Goal: Task Accomplishment & Management: Manage account settings

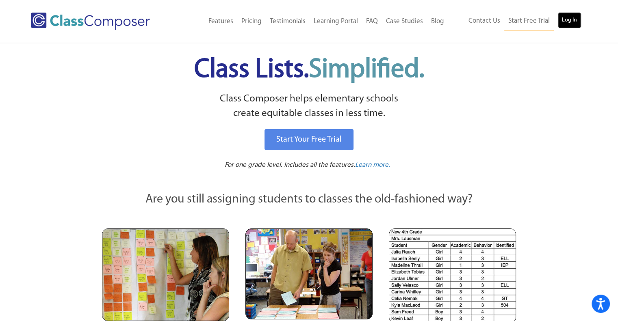
click at [564, 22] on link "Log In" at bounding box center [569, 20] width 23 height 16
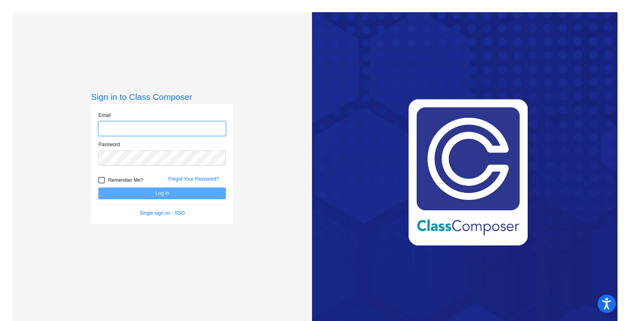
type input "chloe.watts@hesperiausd.org"
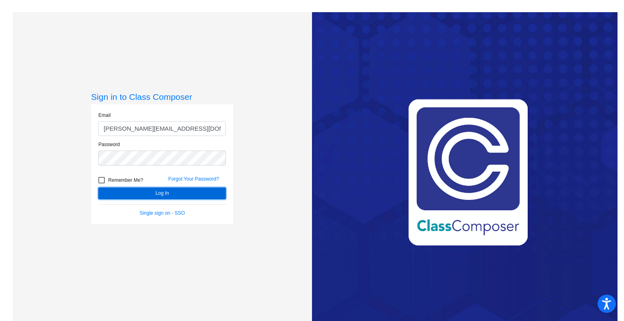
click at [156, 193] on button "Log In" at bounding box center [162, 194] width 128 height 12
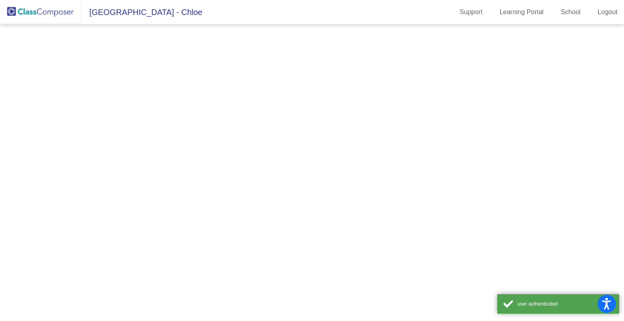
click at [156, 193] on mat-sidenav-content at bounding box center [312, 172] width 624 height 297
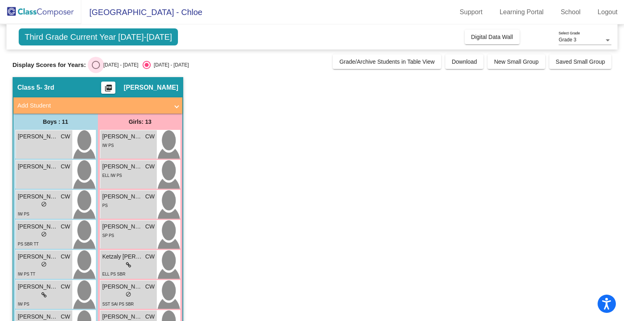
click at [98, 65] on div "Select an option" at bounding box center [96, 65] width 8 height 8
click at [96, 69] on input "2024 - 2025" at bounding box center [96, 69] width 0 height 0
radio input "true"
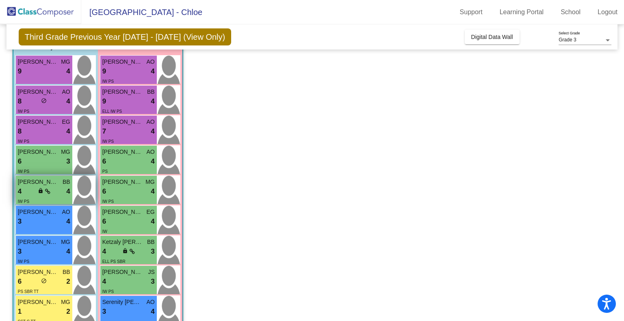
scroll to position [75, 0]
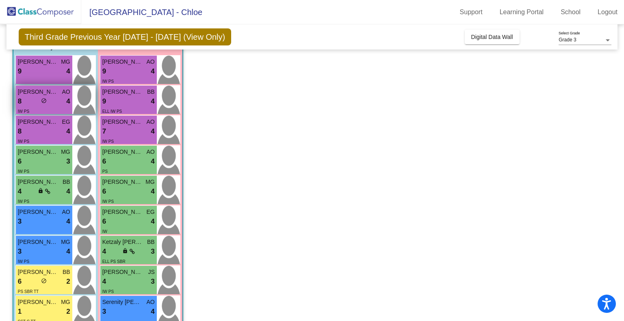
click at [49, 95] on span "Dylan Pennick" at bounding box center [38, 92] width 41 height 9
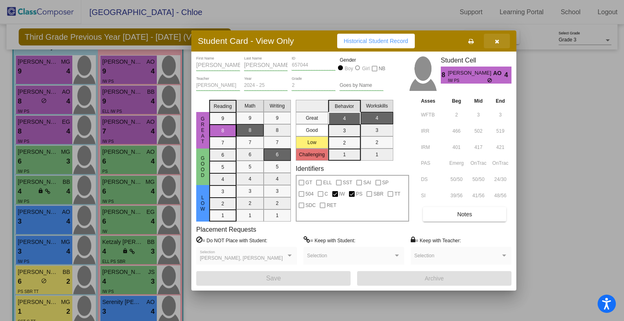
click at [497, 42] on icon "button" at bounding box center [497, 42] width 4 height 6
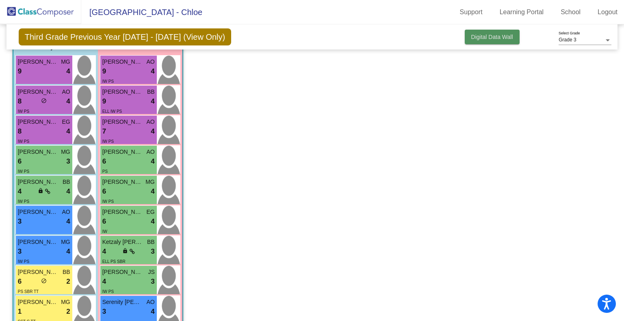
click at [484, 37] on span "Digital Data Wall" at bounding box center [492, 37] width 42 height 7
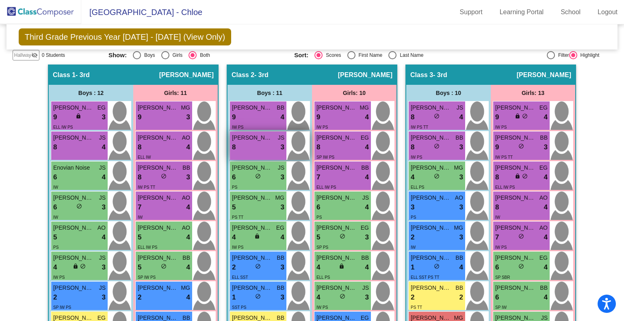
scroll to position [176, 0]
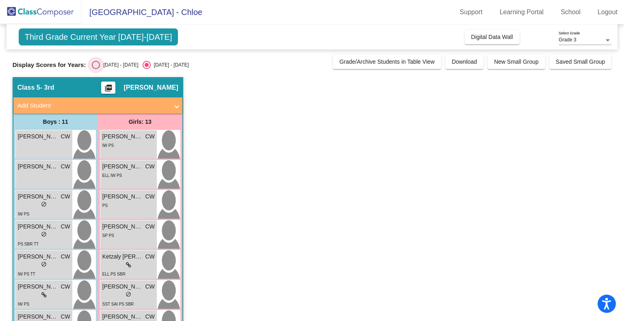
click at [96, 68] on div "Select an option" at bounding box center [96, 65] width 8 height 8
click at [96, 69] on input "2024 - 2025" at bounding box center [96, 69] width 0 height 0
radio input "true"
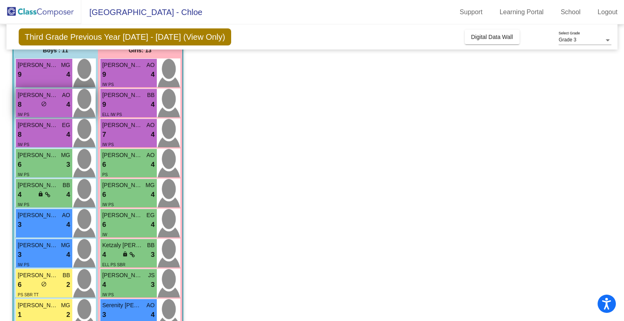
scroll to position [69, 0]
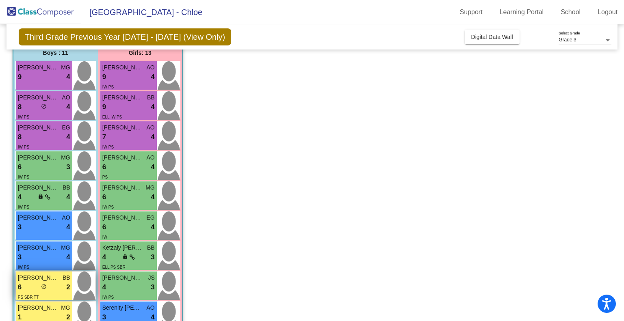
click at [47, 281] on span "Ezrah Aguilar" at bounding box center [38, 278] width 41 height 9
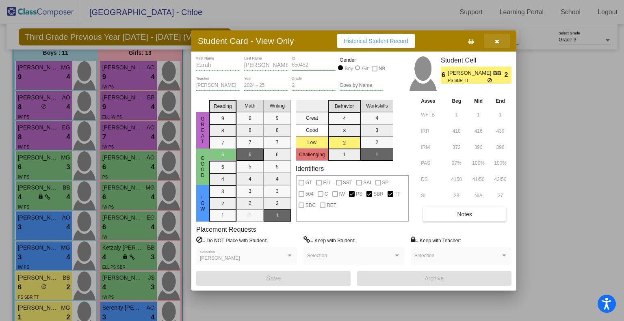
click at [499, 40] on icon "button" at bounding box center [497, 42] width 4 height 6
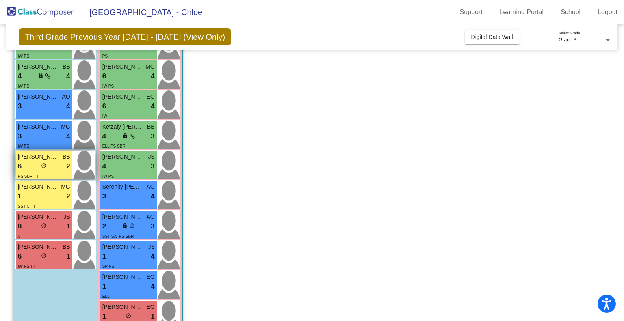
scroll to position [191, 0]
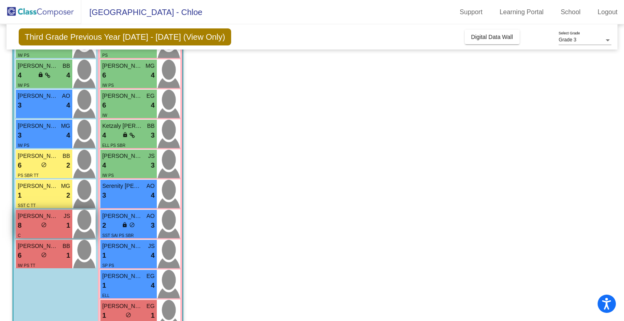
click at [61, 226] on div "8 lock do_not_disturb_alt 1" at bounding box center [44, 226] width 52 height 11
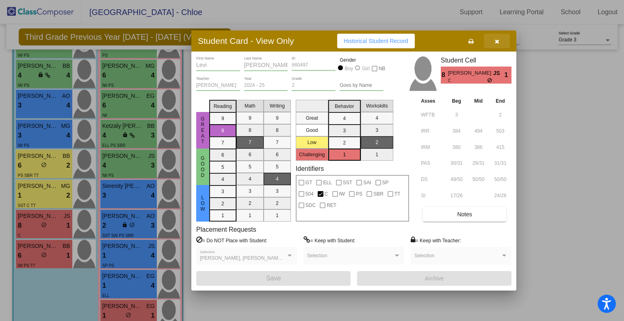
click at [498, 43] on icon "button" at bounding box center [497, 42] width 4 height 6
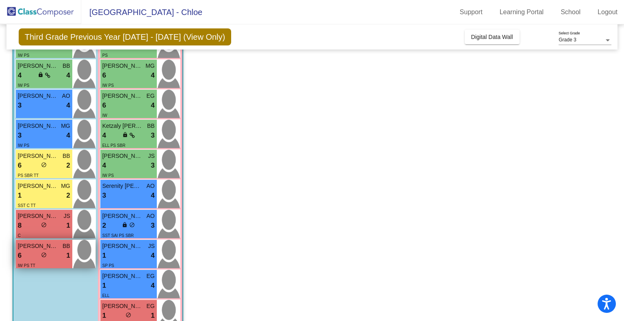
click at [54, 246] on span "Jeremiah Menjivar" at bounding box center [38, 246] width 41 height 9
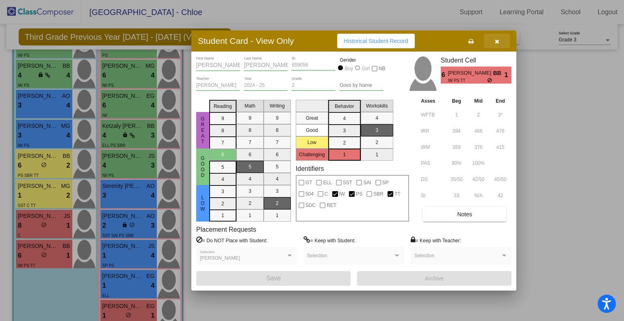
click at [497, 39] on icon "button" at bounding box center [497, 42] width 4 height 6
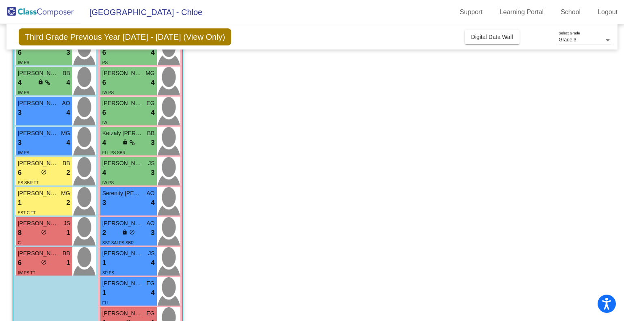
scroll to position [186, 0]
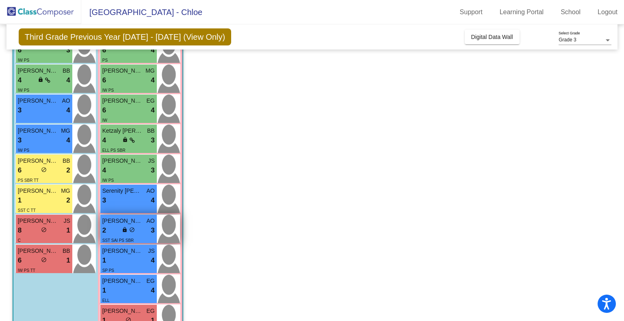
click at [141, 220] on span "Marissa Cano" at bounding box center [122, 221] width 41 height 9
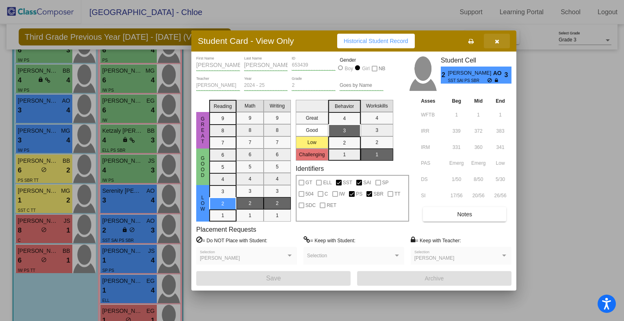
click at [495, 43] on icon "button" at bounding box center [497, 42] width 4 height 6
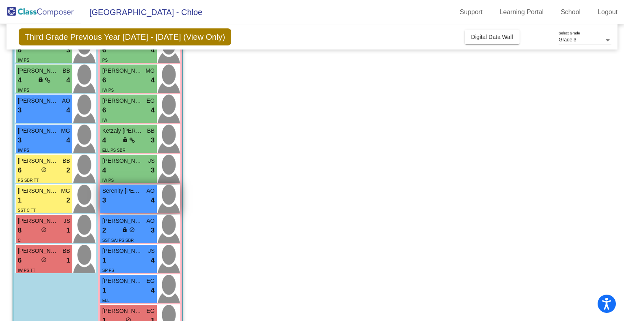
scroll to position [212, 0]
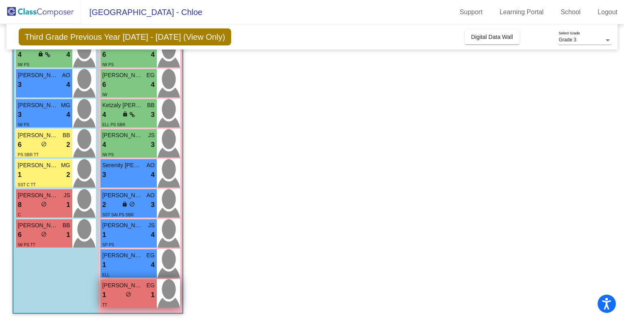
click at [129, 298] on div "lock do_not_disturb_alt" at bounding box center [129, 295] width 6 height 9
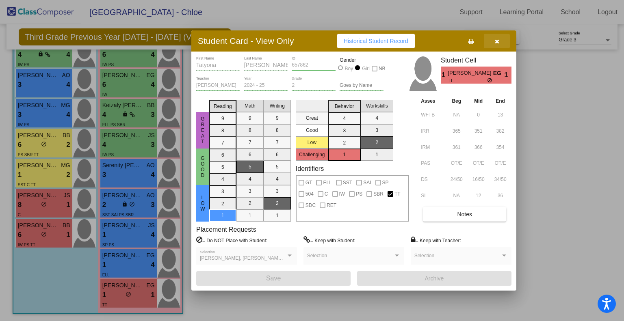
click at [497, 41] on icon "button" at bounding box center [497, 42] width 4 height 6
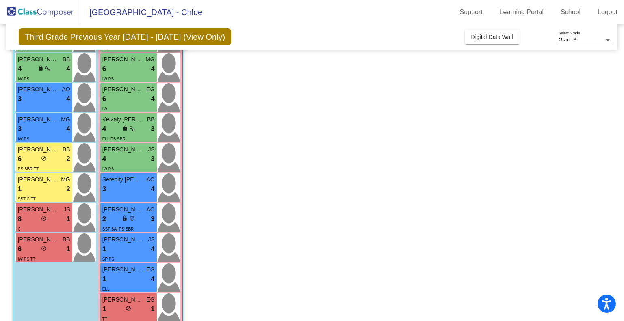
scroll to position [202, 0]
